Goal: Information Seeking & Learning: Learn about a topic

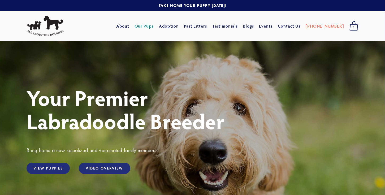
click at [154, 25] on link "Our Pups" at bounding box center [143, 26] width 19 height 10
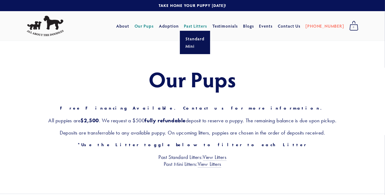
click at [207, 28] on link "Past Litters" at bounding box center [195, 26] width 23 height 6
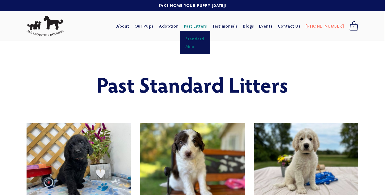
click at [206, 47] on link "Mini" at bounding box center [195, 45] width 22 height 7
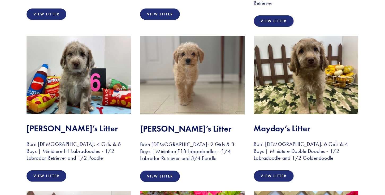
scroll to position [1830, 0]
